Goal: Information Seeking & Learning: Learn about a topic

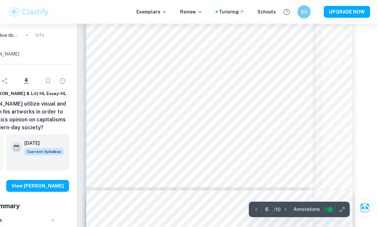
scroll to position [1711, 56]
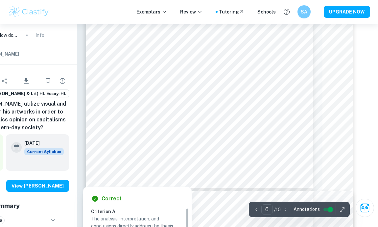
click at [146, 161] on div at bounding box center [160, 170] width 197 height 18
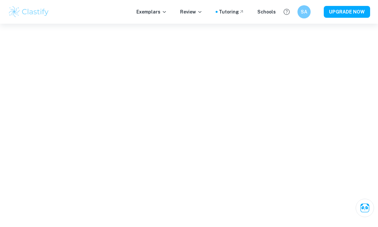
scroll to position [1035, 0]
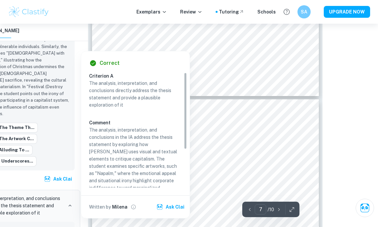
click at [119, 17] on div "Exemplars Review Tutoring Schools SA UPGRADE NOW" at bounding box center [189, 11] width 378 height 13
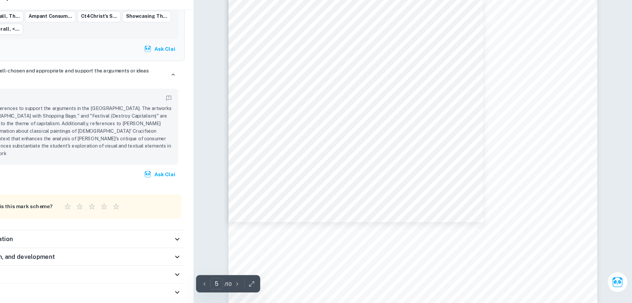
scroll to position [1915, 0]
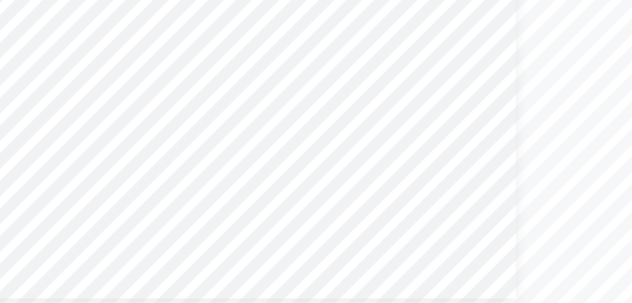
click at [386, 171] on div at bounding box center [435, 150] width 329 height 426
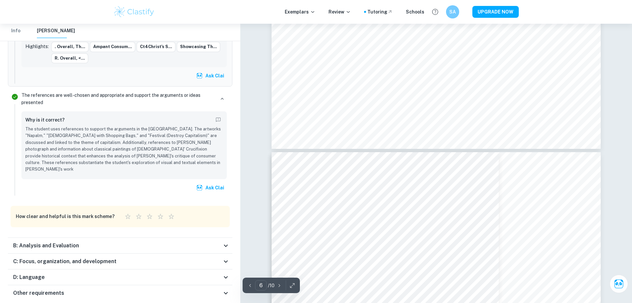
type input "7"
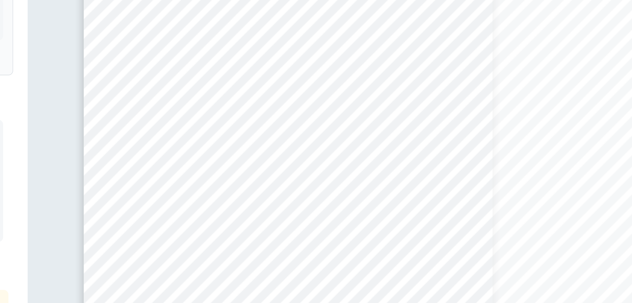
scroll to position [2763, 0]
